Goal: Information Seeking & Learning: Learn about a topic

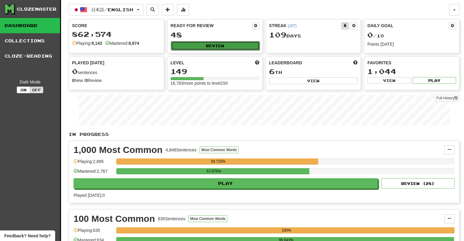
click at [217, 47] on button "Review" at bounding box center [215, 45] width 89 height 9
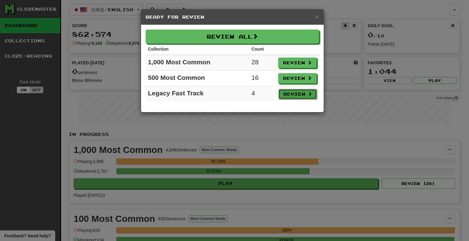
click at [298, 93] on button "Review" at bounding box center [297, 94] width 38 height 10
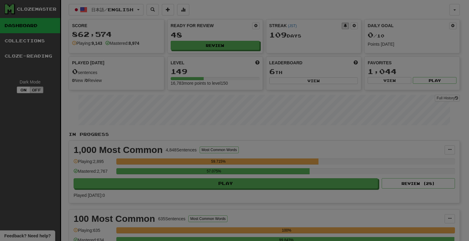
select select "**"
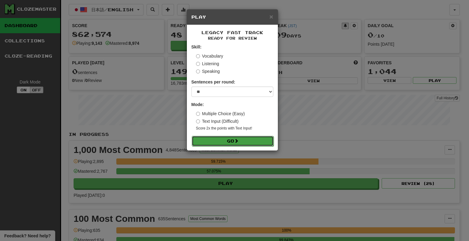
click at [253, 146] on button "Go" at bounding box center [233, 141] width 82 height 10
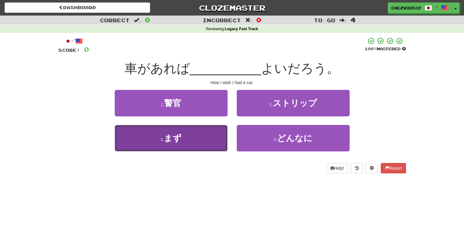
click at [214, 141] on button "3 . まず" at bounding box center [171, 138] width 113 height 27
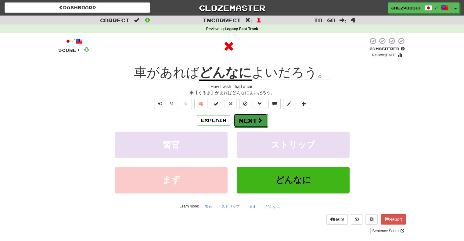
click at [247, 121] on button "Next" at bounding box center [251, 121] width 34 height 14
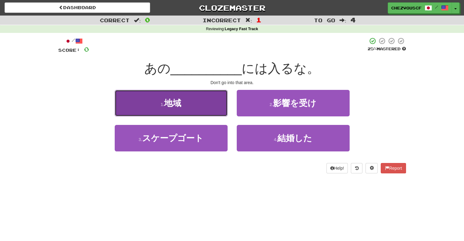
click at [216, 111] on button "1 . 地域" at bounding box center [171, 103] width 113 height 27
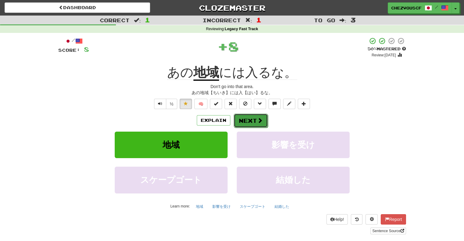
click at [247, 123] on button "Next" at bounding box center [251, 121] width 34 height 14
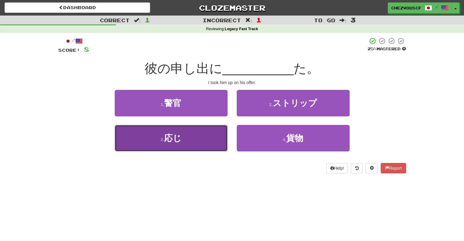
click at [206, 141] on button "3 . 応じ" at bounding box center [171, 138] width 113 height 27
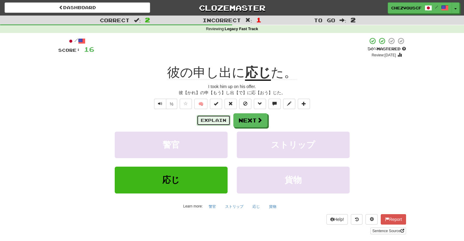
click at [206, 117] on button "Explain" at bounding box center [214, 120] width 34 height 10
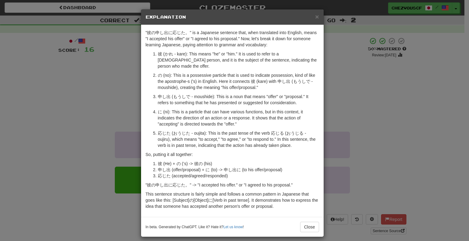
click at [206, 117] on p "に (ni): This is a particle that can have various functions, but in this context…" at bounding box center [238, 118] width 161 height 18
click at [308, 74] on p "の (no): This is a possessive particle that is used to indicate possession, kind…" at bounding box center [238, 81] width 161 height 18
click at [310, 222] on button "Close" at bounding box center [309, 227] width 19 height 10
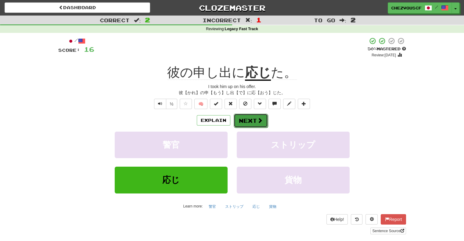
click at [256, 119] on button "Next" at bounding box center [251, 121] width 34 height 14
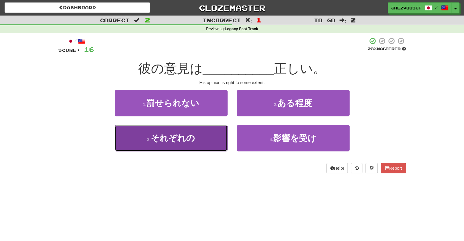
click at [213, 137] on button "3 . それぞれの" at bounding box center [171, 138] width 113 height 27
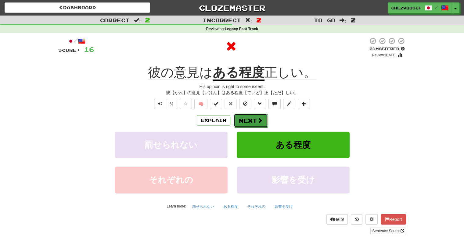
click at [240, 124] on button "Next" at bounding box center [251, 121] width 34 height 14
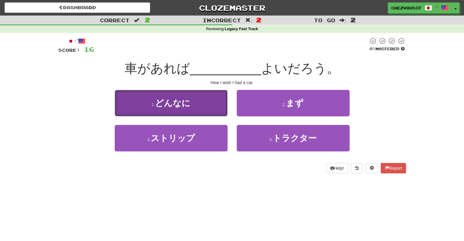
click at [214, 107] on button "1 . どんなに" at bounding box center [171, 103] width 113 height 27
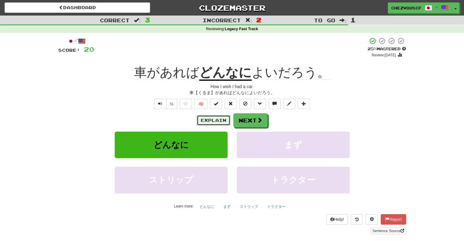
click at [222, 121] on button "Explain" at bounding box center [214, 120] width 34 height 10
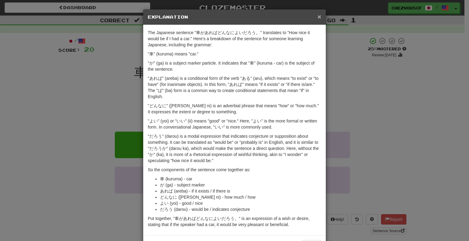
click at [318, 14] on span "×" at bounding box center [319, 16] width 4 height 7
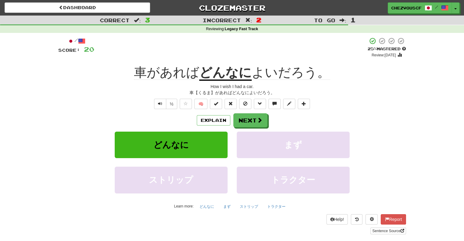
drag, startPoint x: 288, startPoint y: 121, endPoint x: 289, endPoint y: 124, distance: 3.9
click at [289, 124] on div "Explain Next" at bounding box center [232, 121] width 348 height 14
click at [261, 116] on button "Next" at bounding box center [251, 121] width 34 height 14
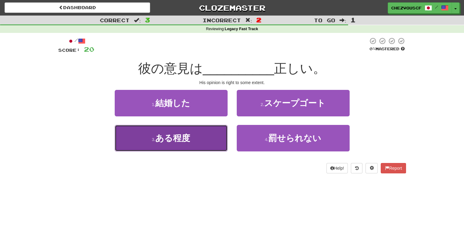
click at [218, 134] on button "3 . ある程度" at bounding box center [171, 138] width 113 height 27
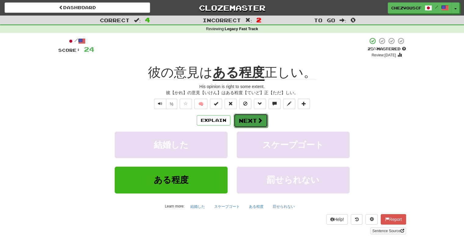
click at [258, 122] on span at bounding box center [259, 120] width 5 height 5
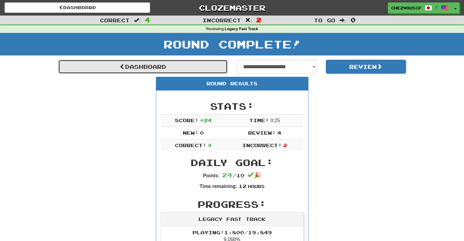
click at [160, 69] on link "Dashboard" at bounding box center [142, 67] width 169 height 14
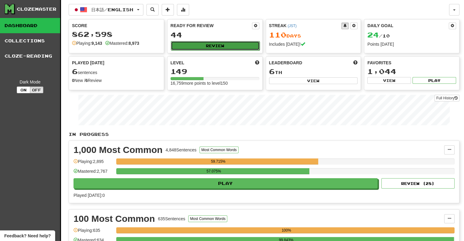
click at [220, 42] on button "Review" at bounding box center [215, 45] width 89 height 9
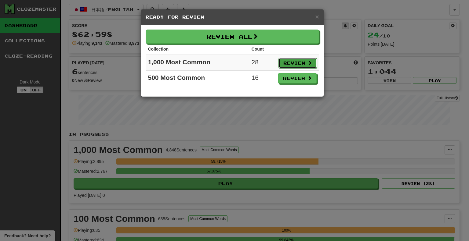
click at [293, 61] on button "Review" at bounding box center [297, 63] width 38 height 10
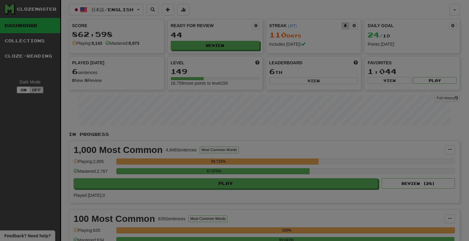
select select "**"
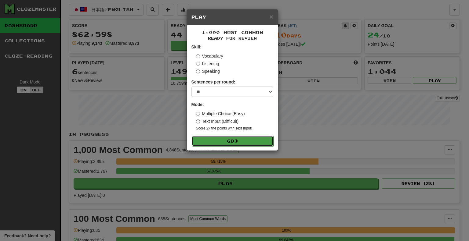
click at [226, 143] on button "Go" at bounding box center [233, 141] width 82 height 10
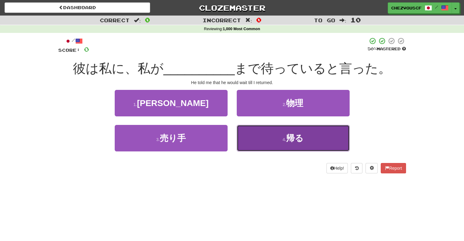
click at [260, 127] on button "4 . 帰る" at bounding box center [293, 138] width 113 height 27
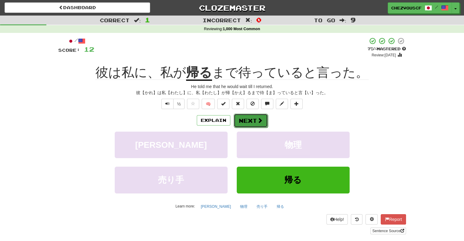
click at [259, 122] on span at bounding box center [259, 120] width 5 height 5
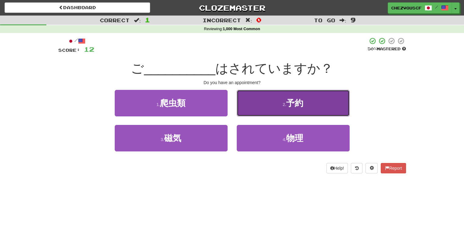
click at [271, 110] on button "2 . 予約" at bounding box center [293, 103] width 113 height 27
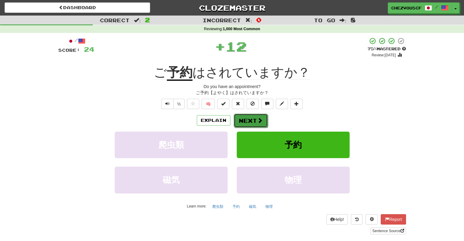
click at [264, 118] on button "Next" at bounding box center [251, 121] width 34 height 14
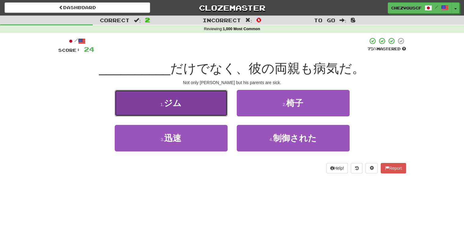
click at [224, 104] on button "1 . ジム" at bounding box center [171, 103] width 113 height 27
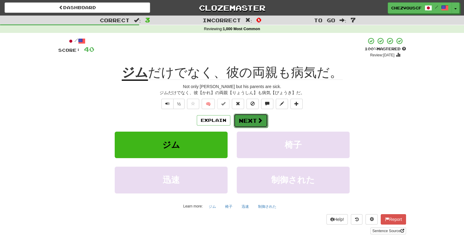
click at [243, 119] on button "Next" at bounding box center [251, 121] width 34 height 14
